Goal: Transaction & Acquisition: Book appointment/travel/reservation

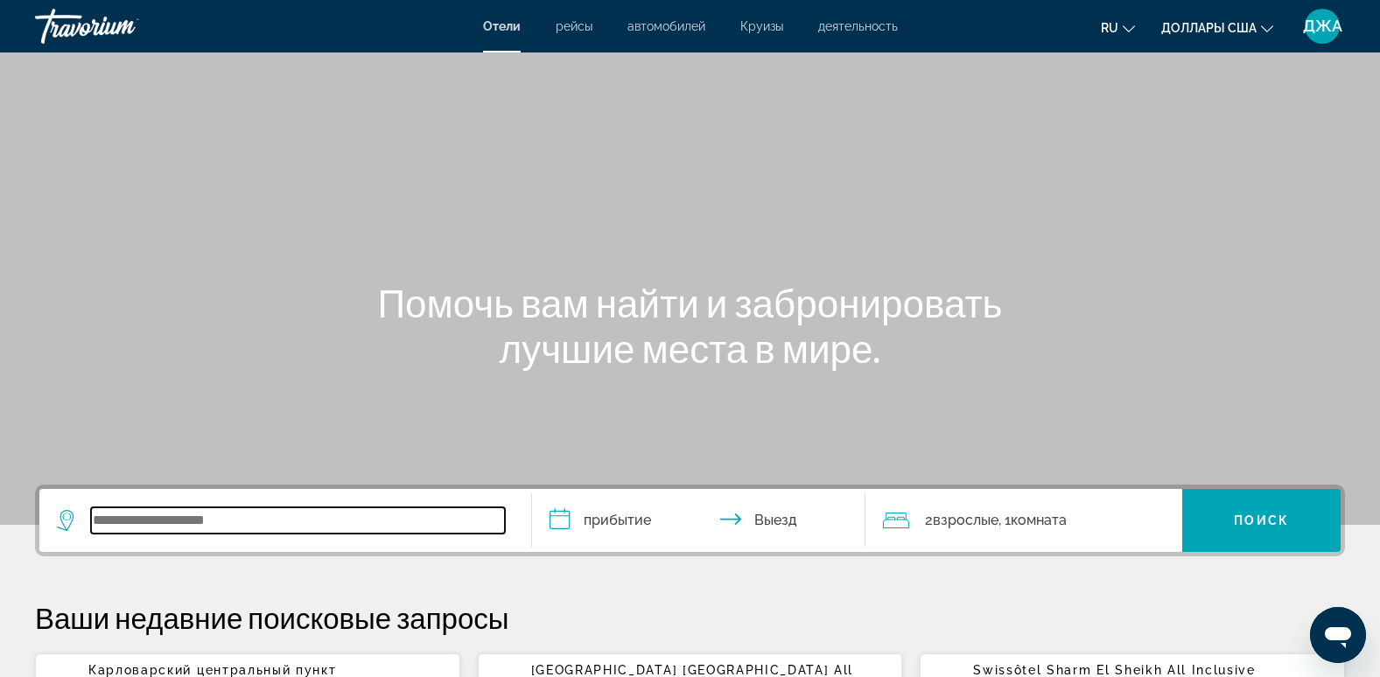
click at [194, 521] on input "Виджет поиска" at bounding box center [298, 520] width 414 height 26
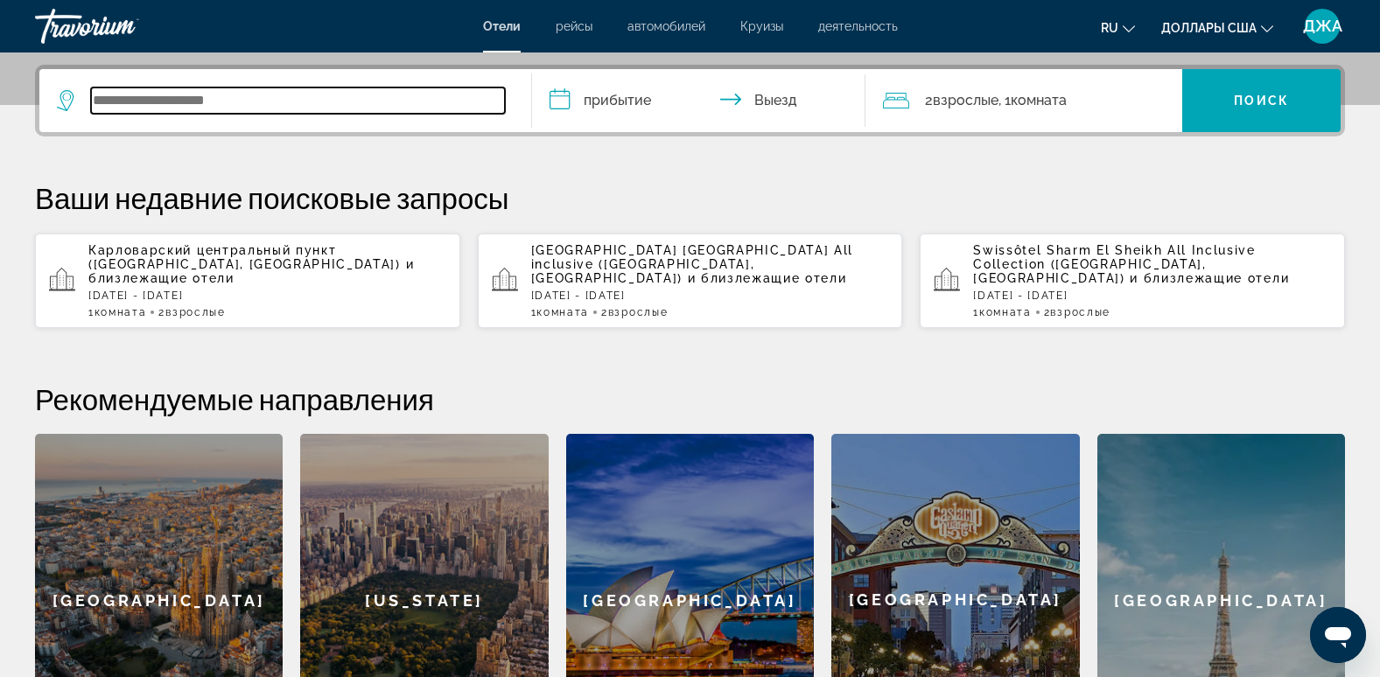
scroll to position [428, 0]
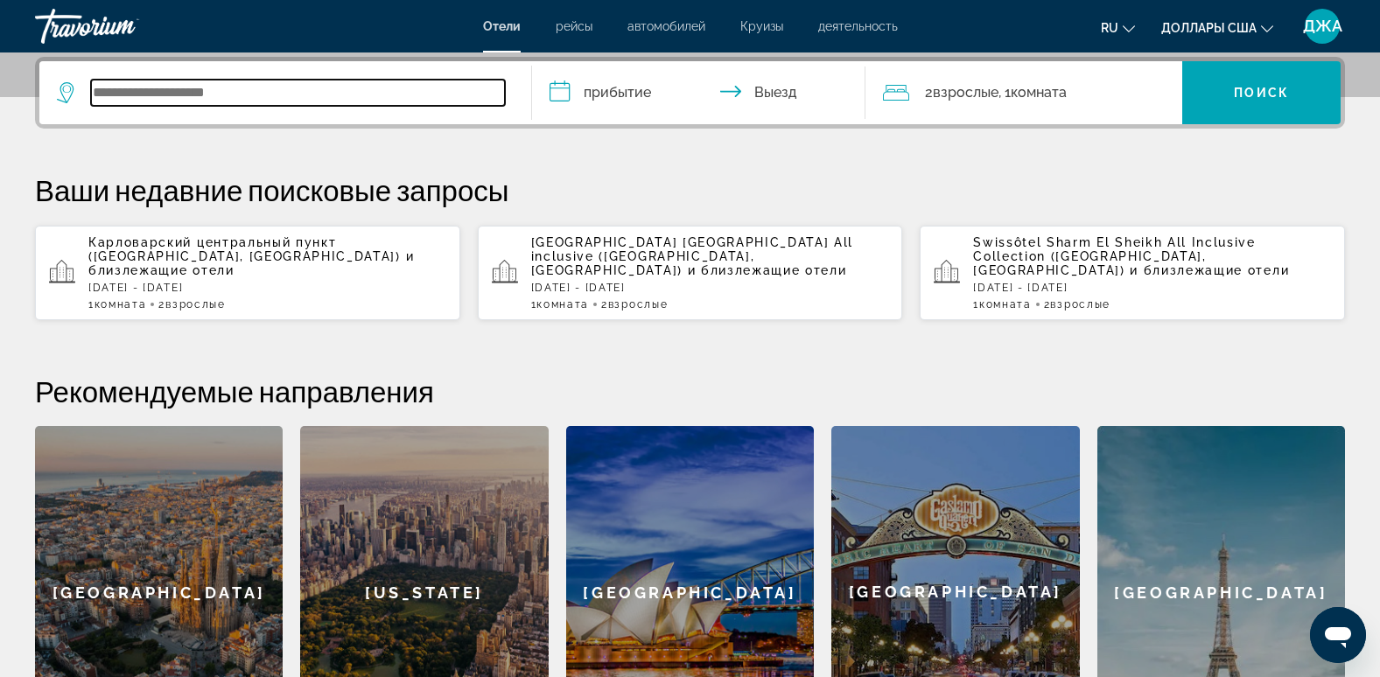
click at [235, 87] on input "Виджет поиска" at bounding box center [298, 93] width 414 height 26
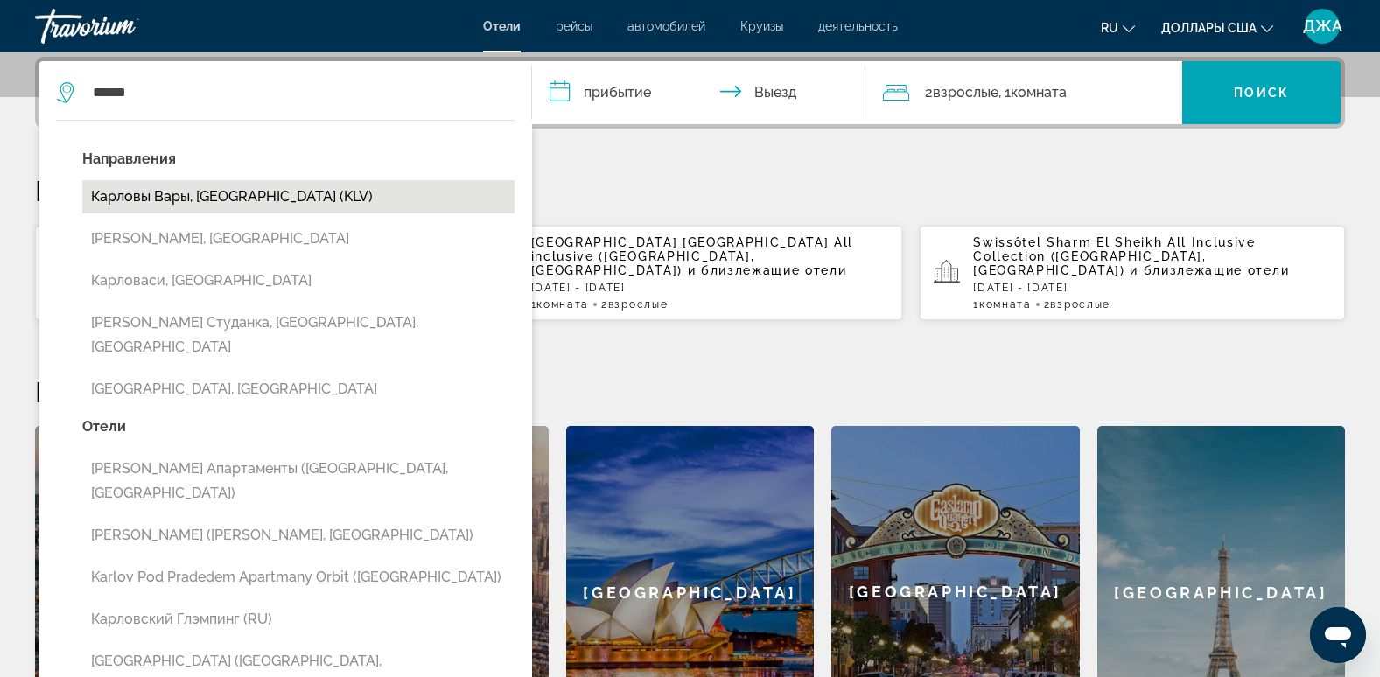
click at [266, 197] on button "Карловы Вары, [GEOGRAPHIC_DATA] (KLV)" at bounding box center [298, 196] width 432 height 33
type input "**********"
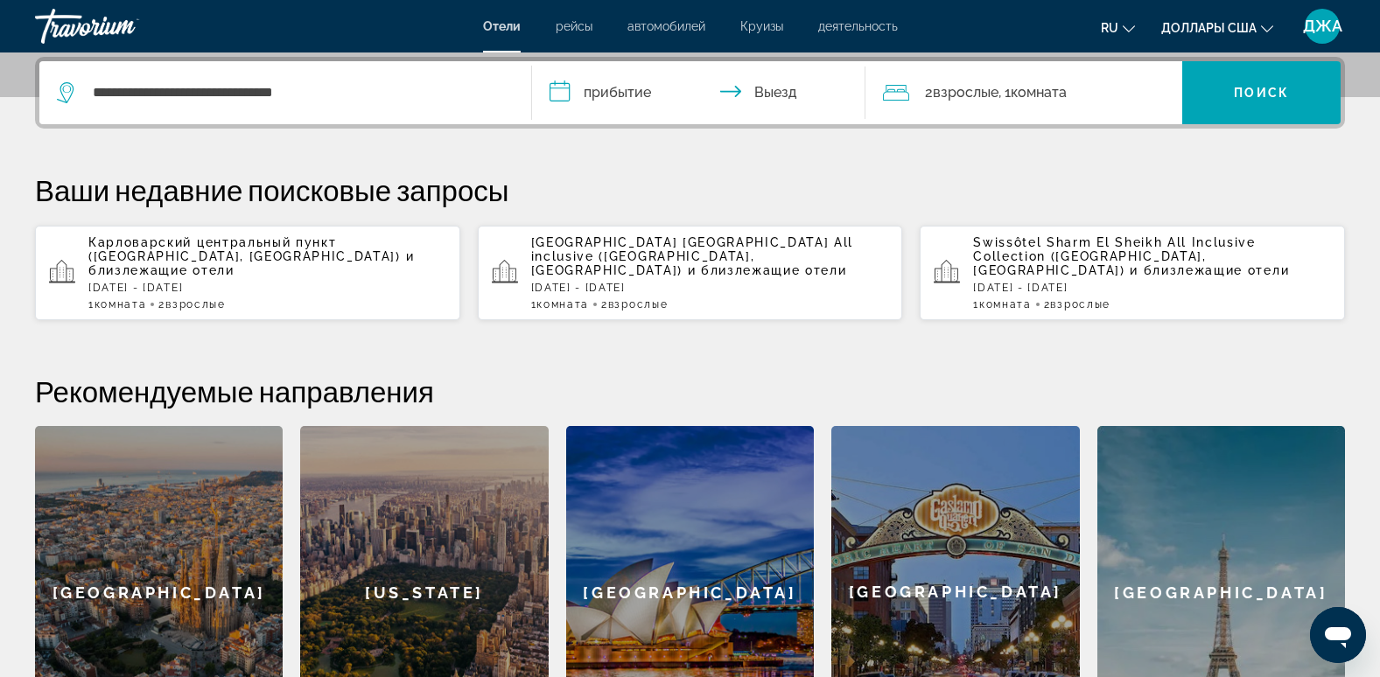
click at [598, 92] on input "**********" at bounding box center [702, 95] width 341 height 68
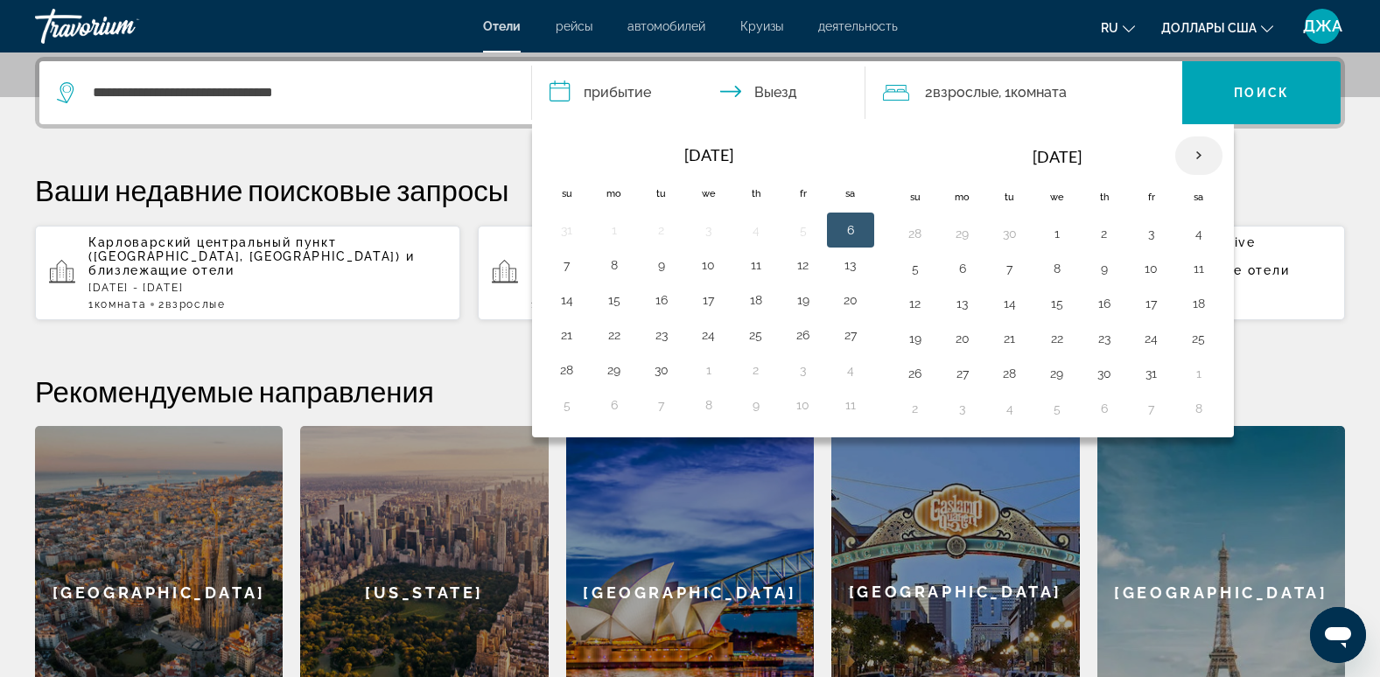
click at [1199, 154] on th "Next month" at bounding box center [1198, 155] width 47 height 38
click at [1205, 301] on button "20" at bounding box center [1199, 303] width 28 height 24
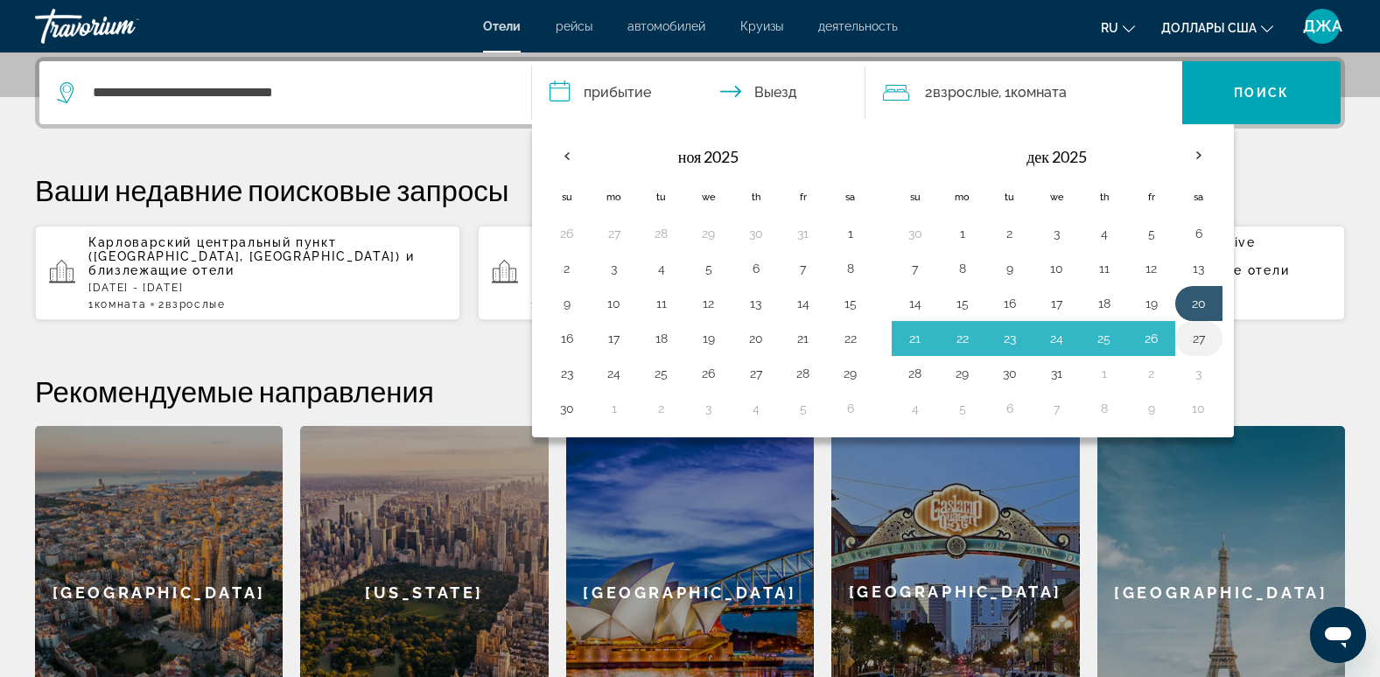
click at [1196, 345] on button "27" at bounding box center [1199, 338] width 28 height 24
type input "**********"
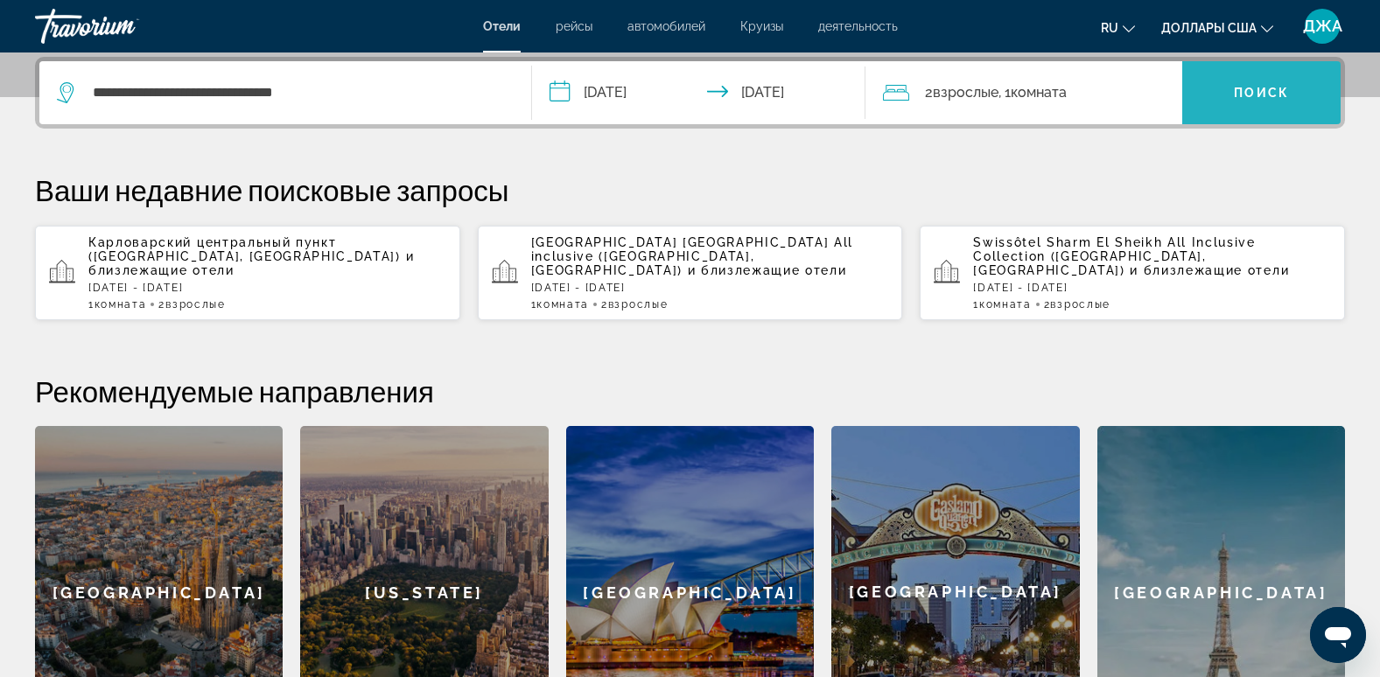
click at [1261, 77] on span "Виджет поиска" at bounding box center [1261, 93] width 158 height 42
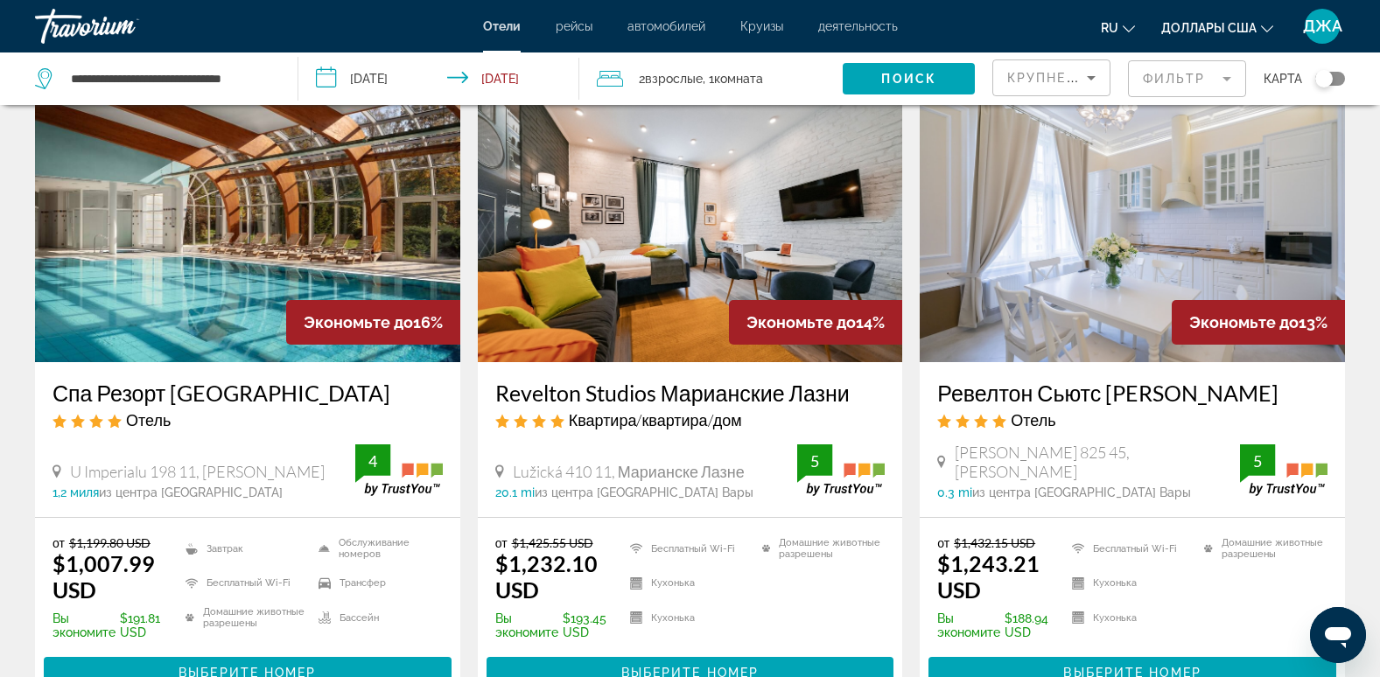
scroll to position [2065, 0]
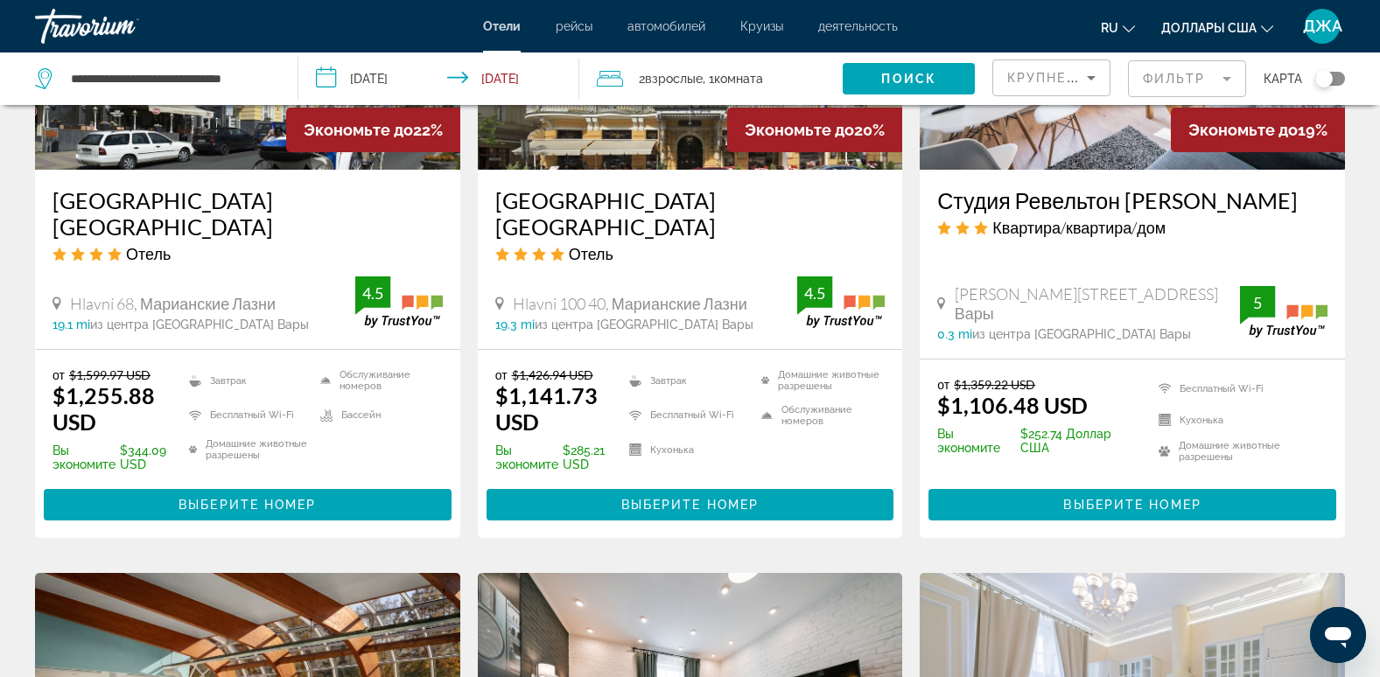
click at [1261, 80] on div "Крупнейшие сбережения Фильтр карта" at bounding box center [1168, 78] width 353 height 52
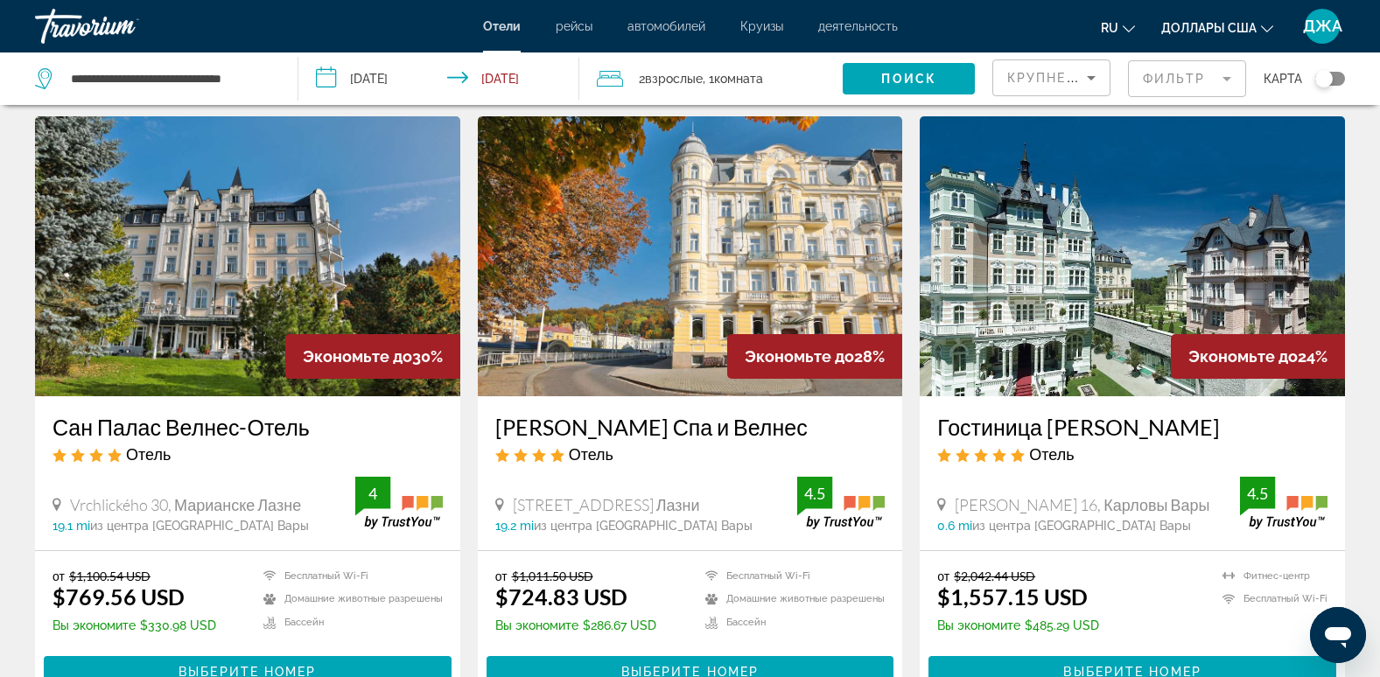
scroll to position [735, 0]
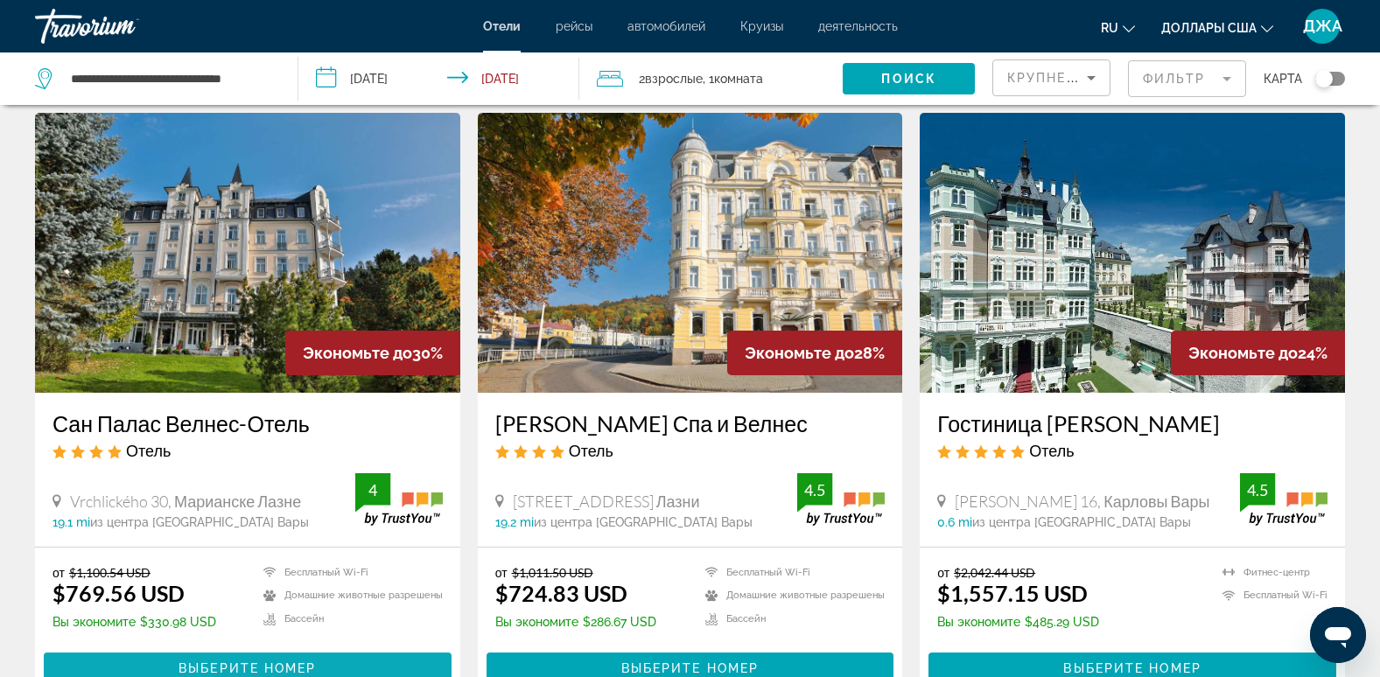
click at [262, 662] on span "Выберите номер" at bounding box center [246, 668] width 137 height 14
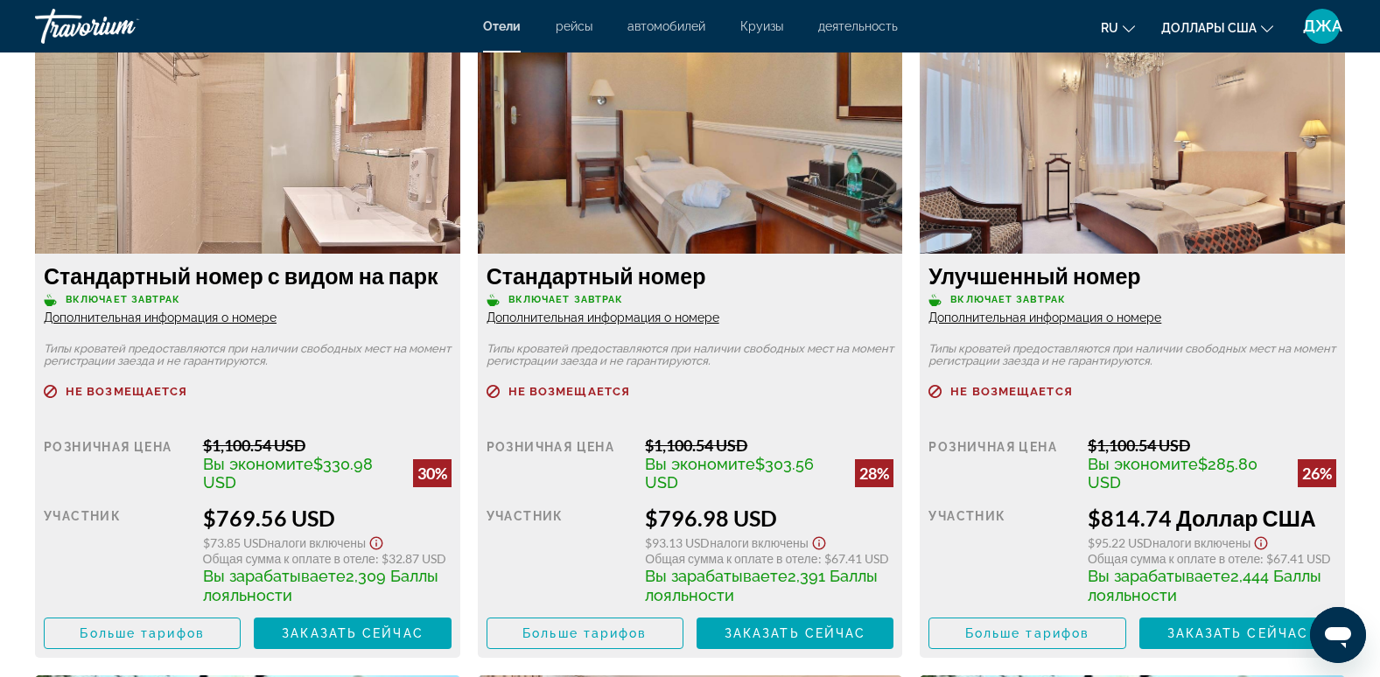
scroll to position [2450, 0]
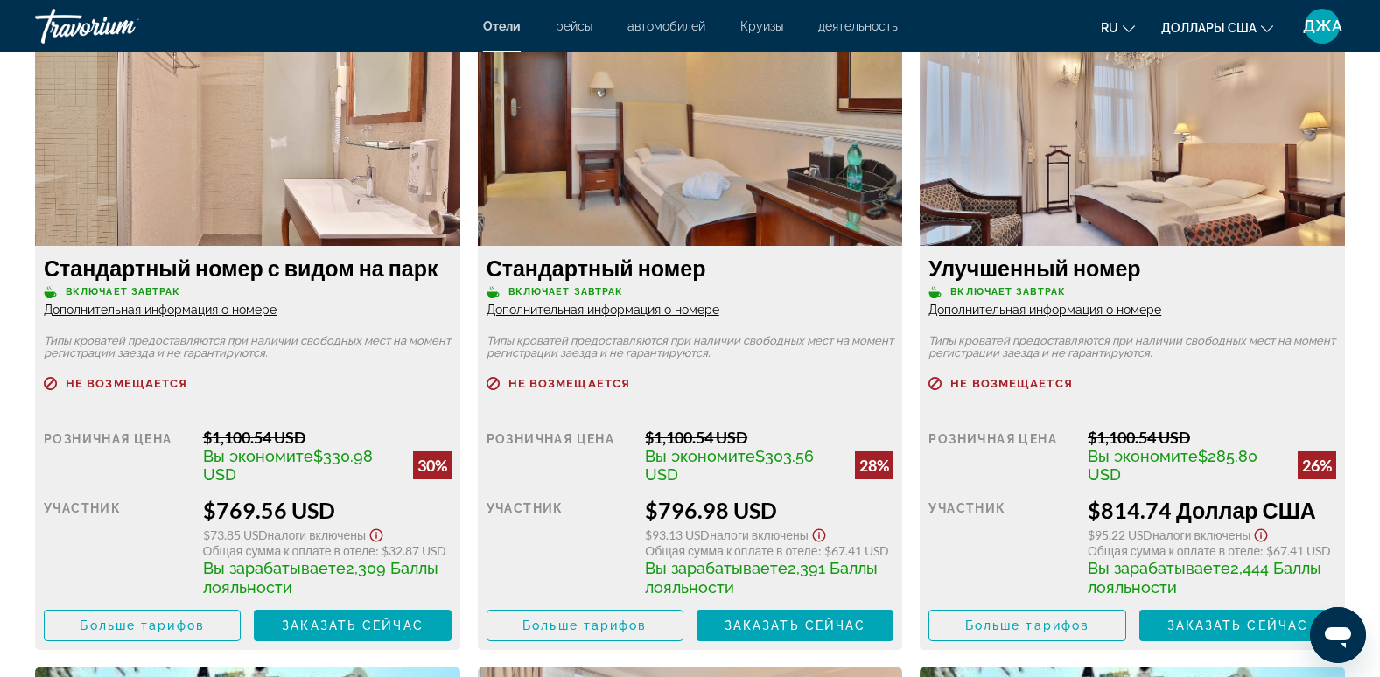
click at [1072, 300] on div "Улучшенный номер Включает завтрак Дополнительная информация о номере" at bounding box center [1132, 286] width 408 height 63
click at [1075, 311] on span "Дополнительная информация о номере" at bounding box center [1044, 310] width 233 height 14
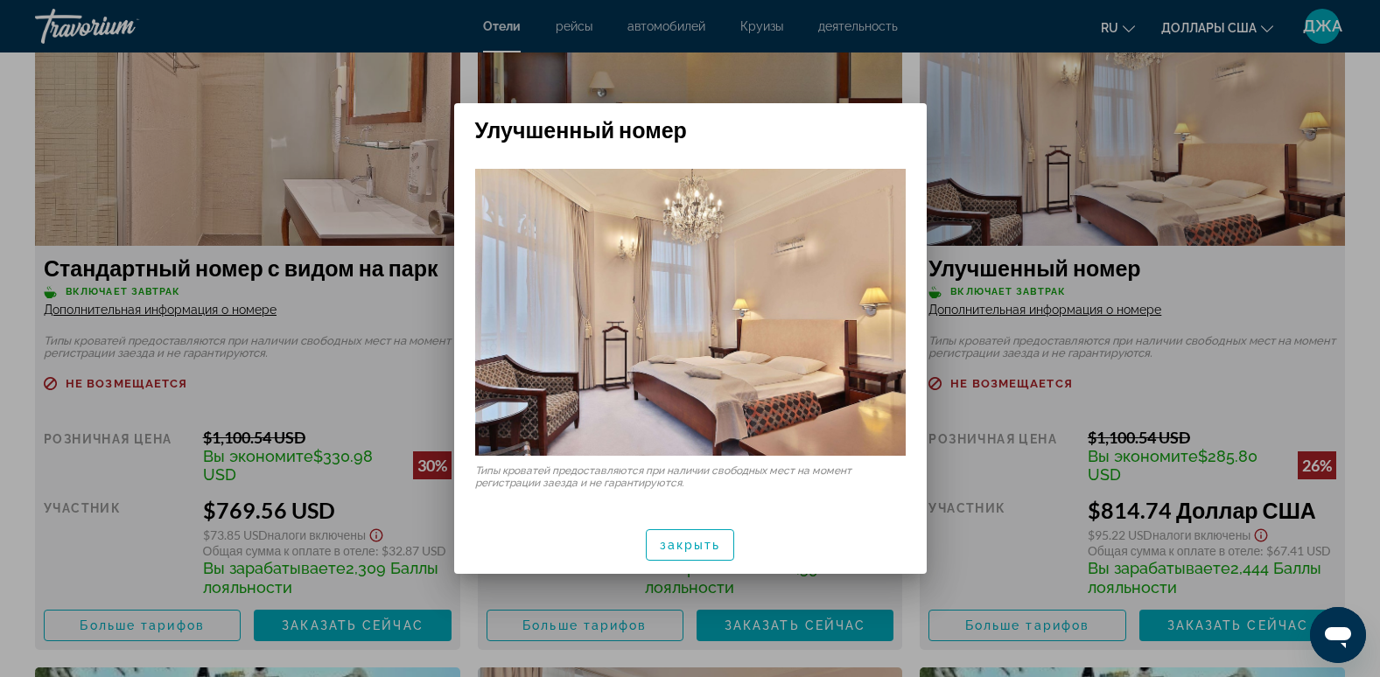
click at [838, 151] on div "Типы кроватей предоставляются при наличии свободных мест на момент регистрации …" at bounding box center [690, 329] width 472 height 373
click at [692, 539] on span "закрыть" at bounding box center [690, 545] width 61 height 14
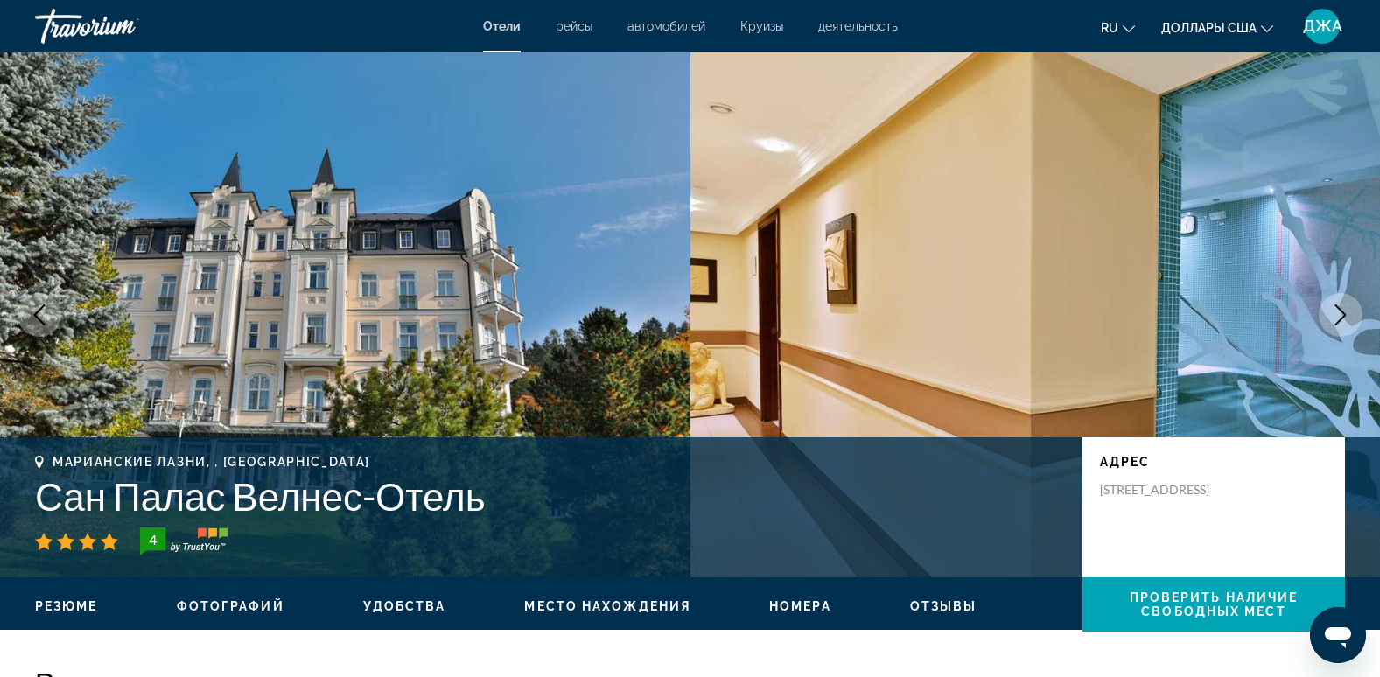
scroll to position [2450, 0]
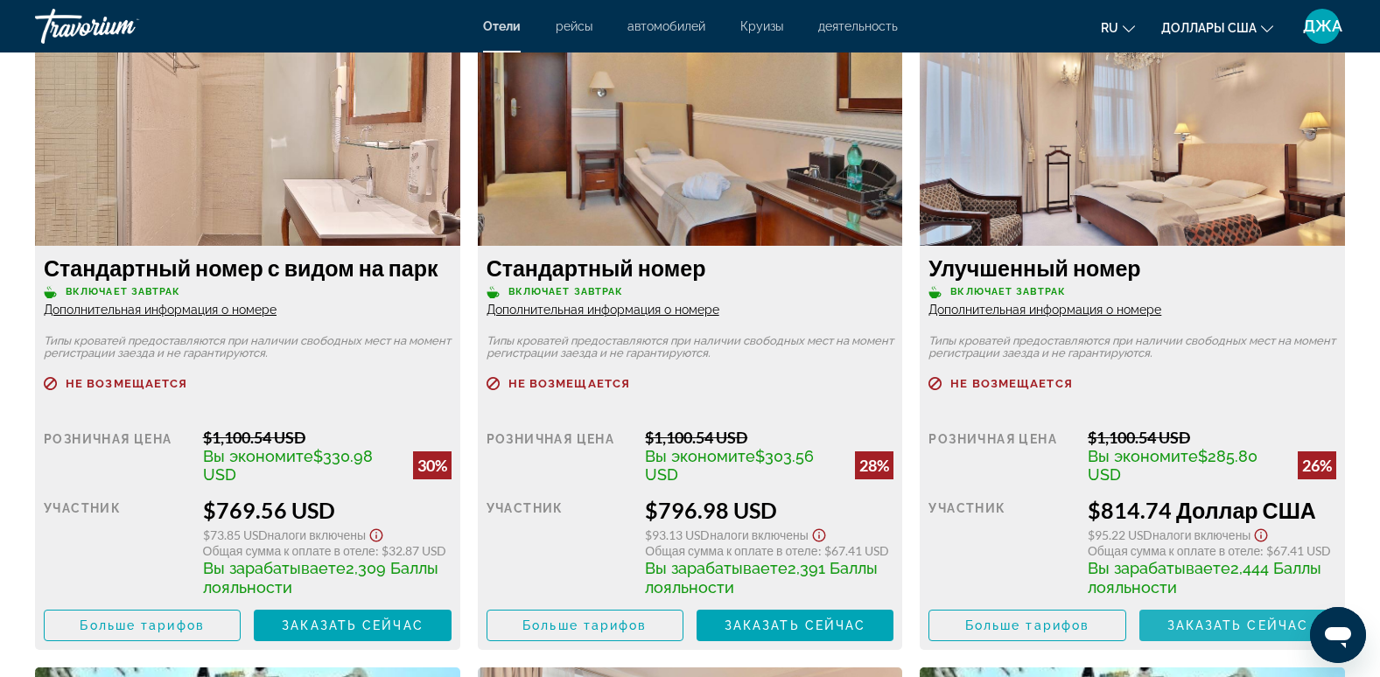
click at [1214, 629] on span "Заказать сейчас" at bounding box center [1238, 626] width 142 height 14
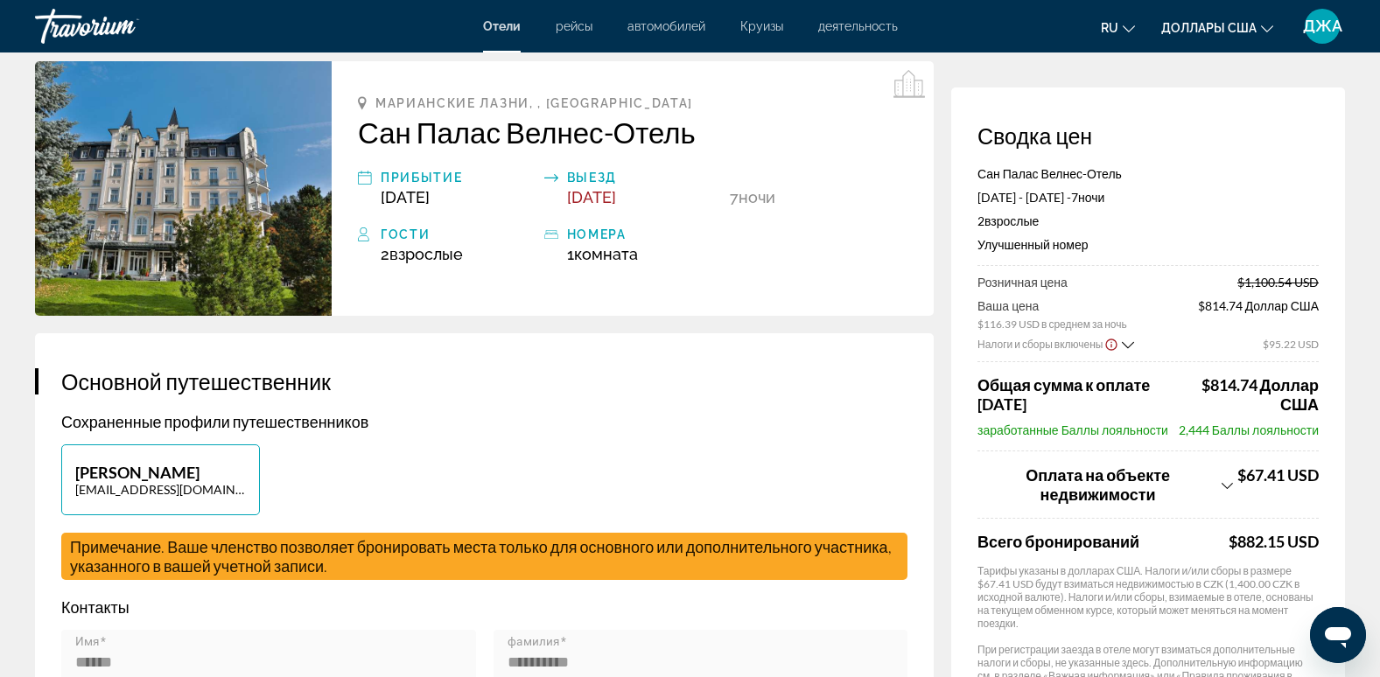
scroll to position [105, 0]
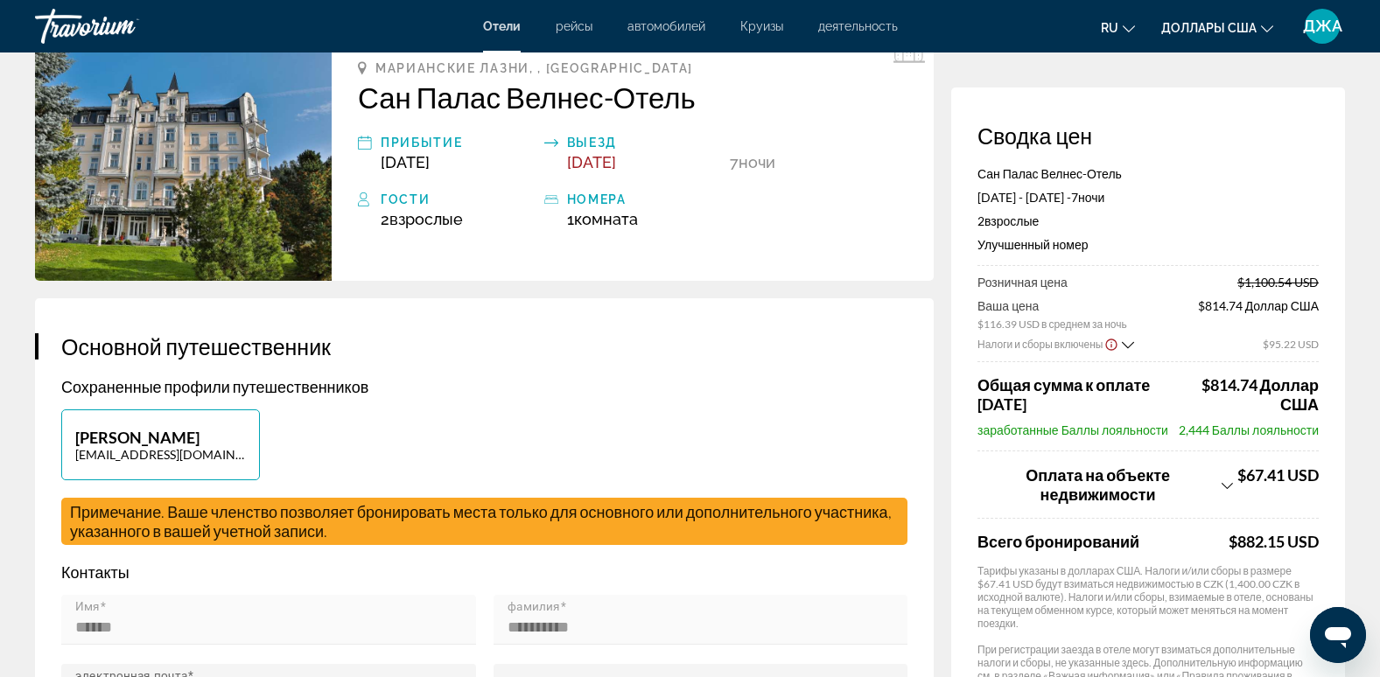
click at [1230, 51] on mat-toolbar "Отели рейсы автомобилей Круизы деятельность Отели рейсы автомобилей Круизы деят…" at bounding box center [690, 26] width 1380 height 52
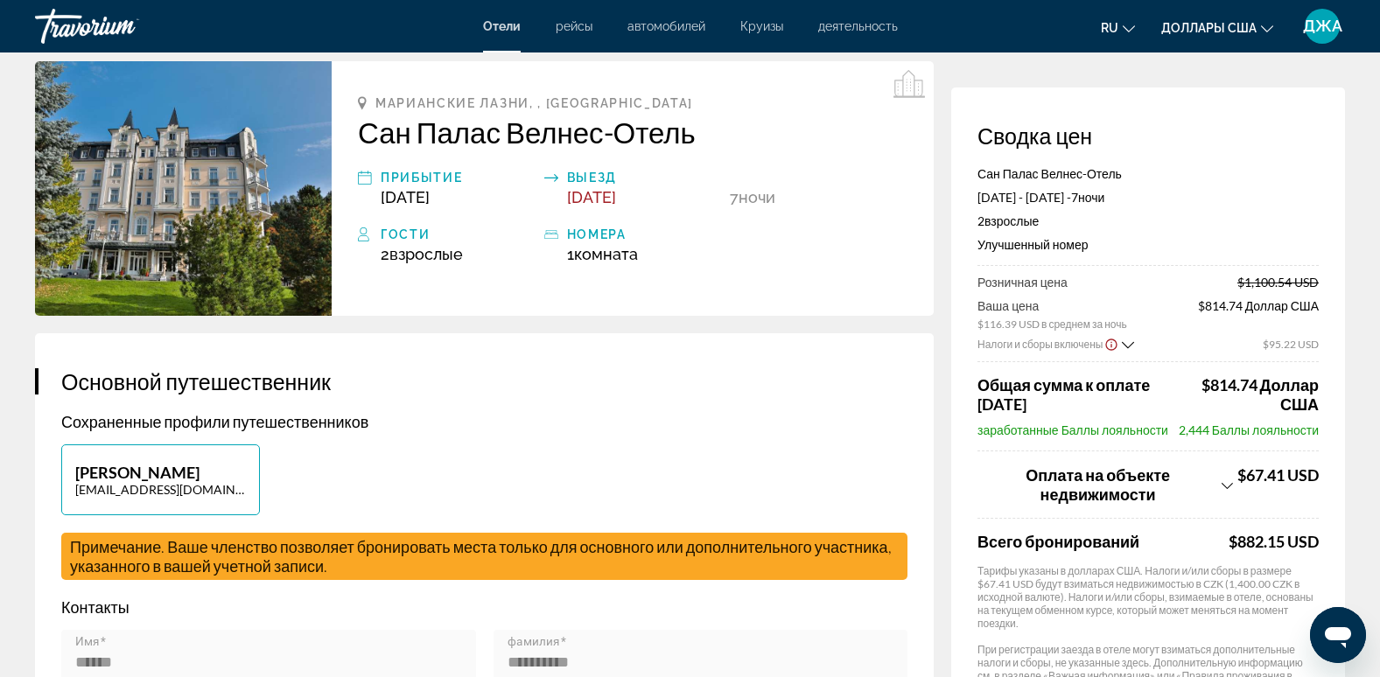
scroll to position [35, 0]
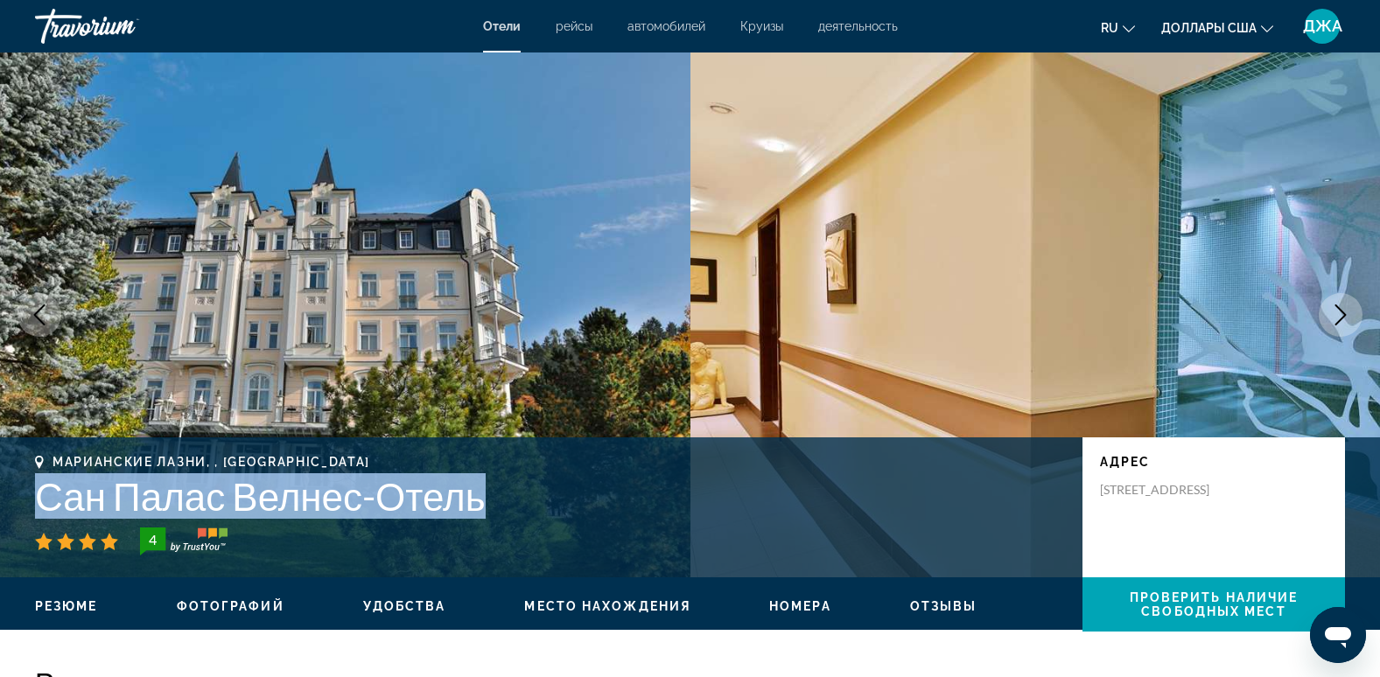
drag, startPoint x: 505, startPoint y: 513, endPoint x: 31, endPoint y: 498, distance: 474.4
click at [31, 498] on div "Марианские Лазни, , [GEOGRAPHIC_DATA] [GEOGRAPHIC_DATA] 4 адрес [STREET_ADDRESS]" at bounding box center [690, 507] width 1380 height 105
copy h1 "Сан Палас Велнес-Отель"
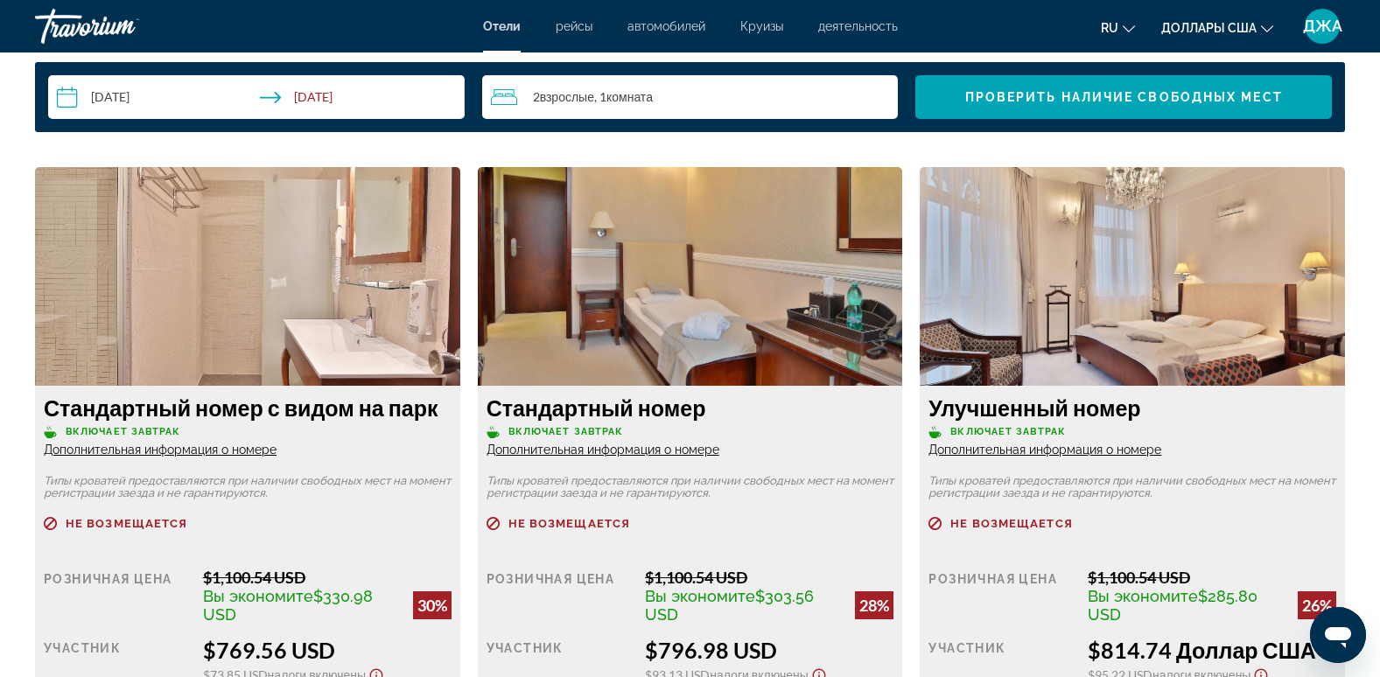
scroll to position [2345, 0]
